Goal: Transaction & Acquisition: Purchase product/service

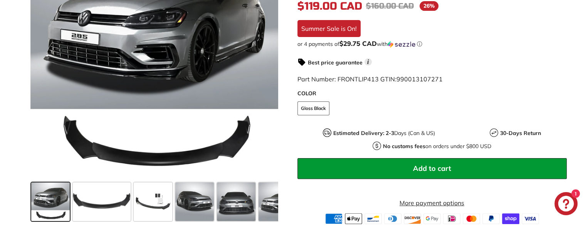
scroll to position [154, 0]
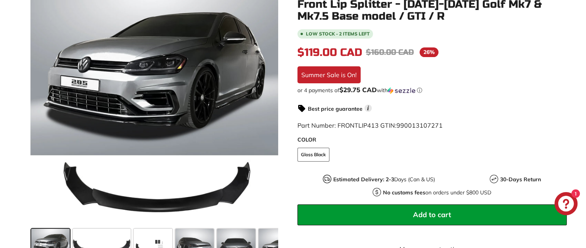
click at [426, 210] on span "Add to cart" at bounding box center [432, 214] width 38 height 9
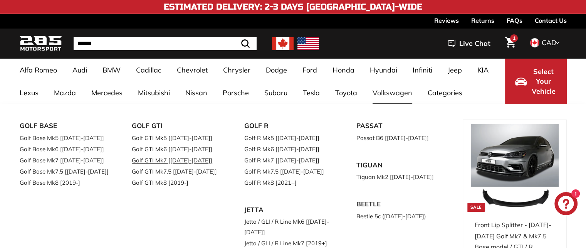
click at [189, 157] on link "Golf GTI Mk7 [[DATE]-[DATE]]" at bounding box center [177, 160] width 91 height 11
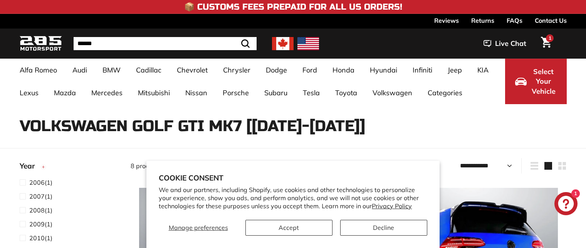
select select "**********"
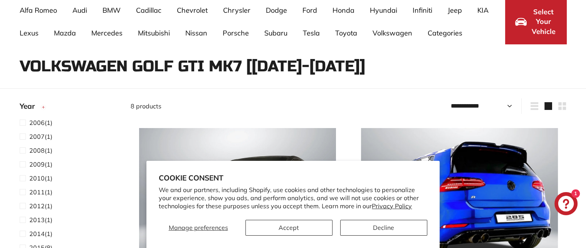
scroll to position [116, 0]
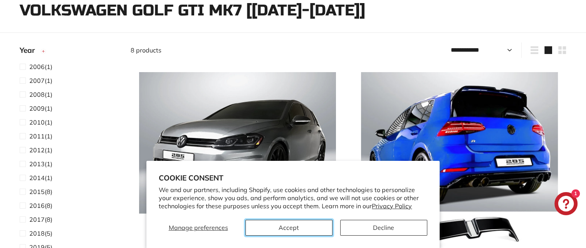
click at [312, 232] on button "Accept" at bounding box center [289, 228] width 87 height 16
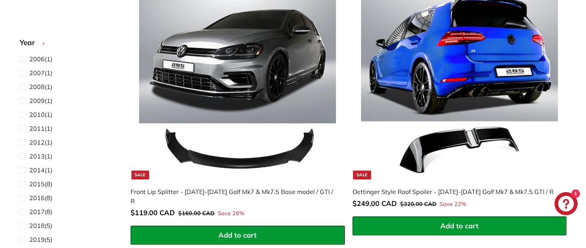
scroll to position [193, 0]
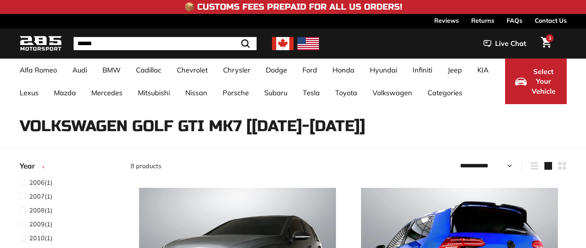
select select "**********"
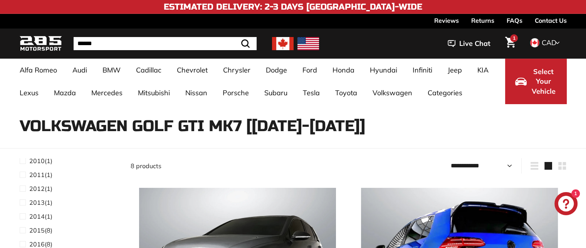
click at [513, 36] on span "1" at bounding box center [514, 38] width 3 height 5
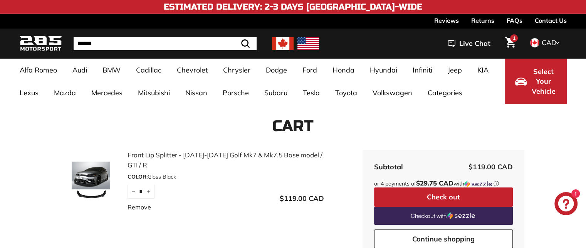
click at [140, 151] on link "Front Lip Splitter - [DATE]-[DATE] Golf Mk7 & Mk7.5 Base model / GTI / R" at bounding box center [226, 160] width 197 height 20
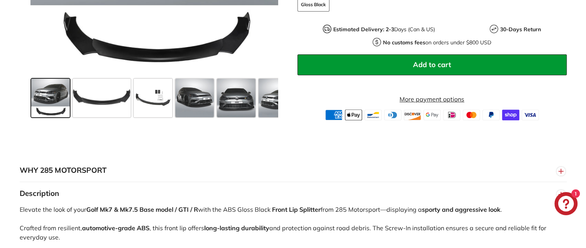
scroll to position [308, 0]
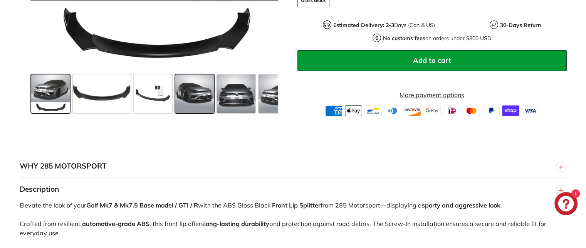
click at [199, 94] on span at bounding box center [194, 93] width 39 height 39
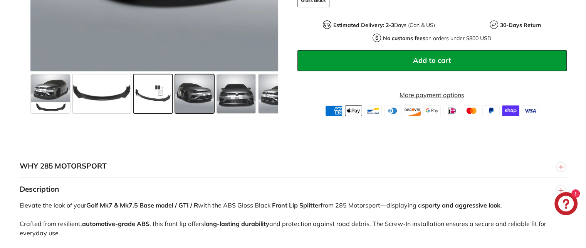
click at [162, 93] on span at bounding box center [153, 93] width 39 height 39
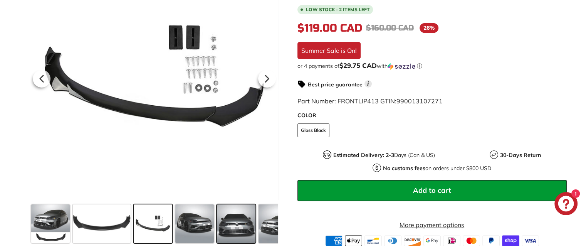
scroll to position [116, 0]
